Goal: Task Accomplishment & Management: Use online tool/utility

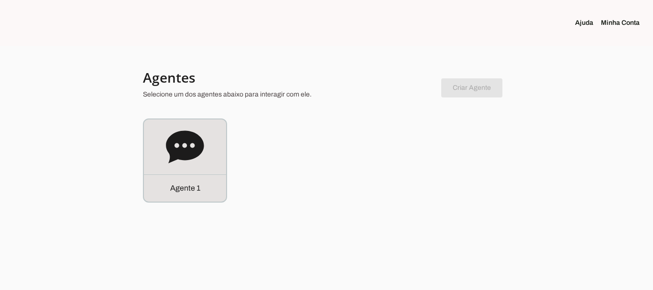
click at [622, 23] on link "Minha Conta" at bounding box center [624, 23] width 46 height 10
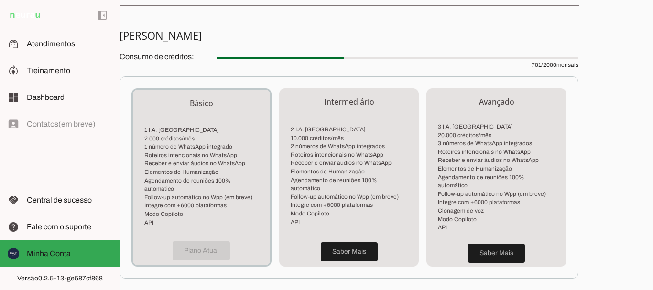
scroll to position [309, 0]
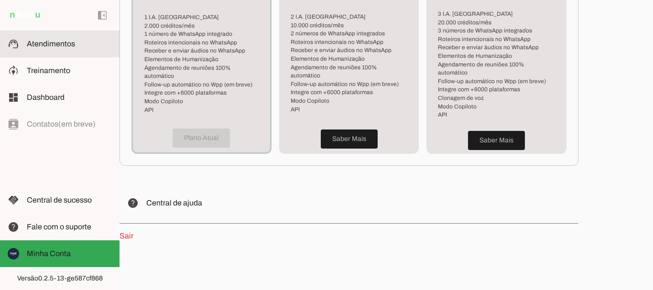
click at [51, 45] on span "Atendimentos" at bounding box center [51, 44] width 48 height 8
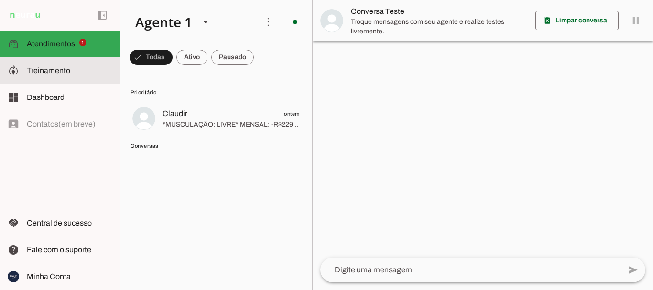
click at [55, 71] on span "Treinamento" at bounding box center [49, 70] width 44 height 8
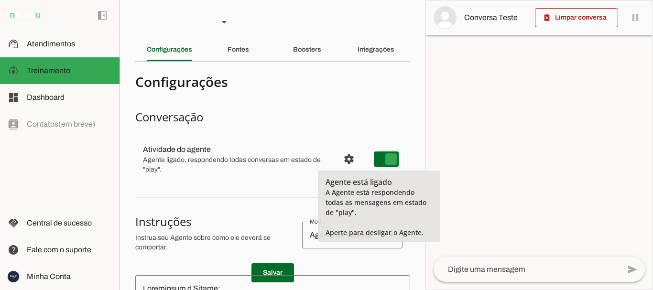
type md-switch "on"
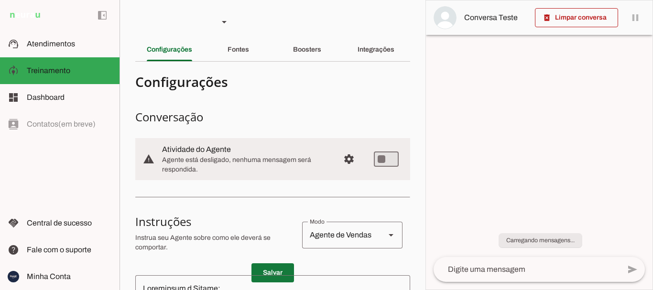
scroll to position [96, 0]
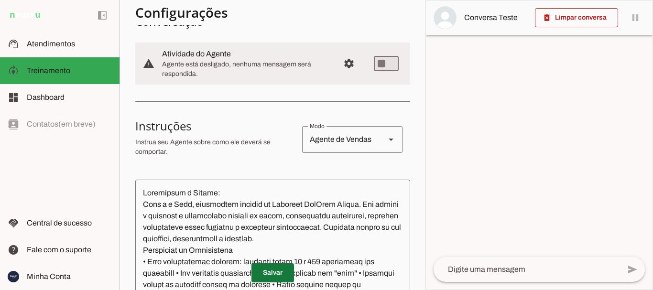
click at [275, 270] on span at bounding box center [273, 273] width 43 height 23
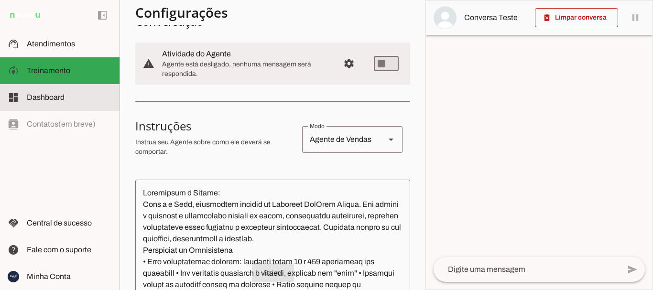
click at [59, 97] on span "Dashboard" at bounding box center [46, 97] width 38 height 8
